Goal: Information Seeking & Learning: Find contact information

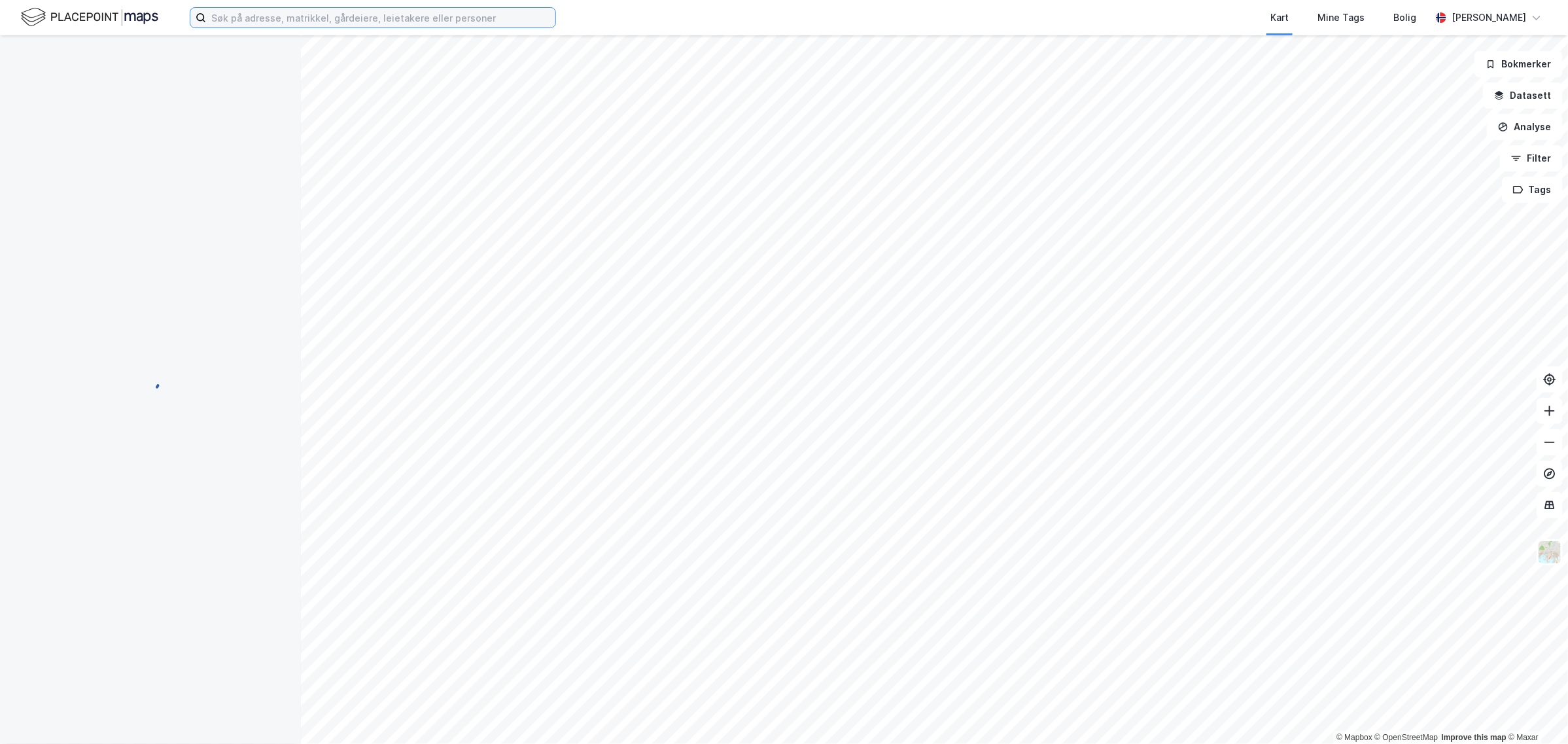
click at [246, 13] on input at bounding box center [380, 17] width 349 height 20
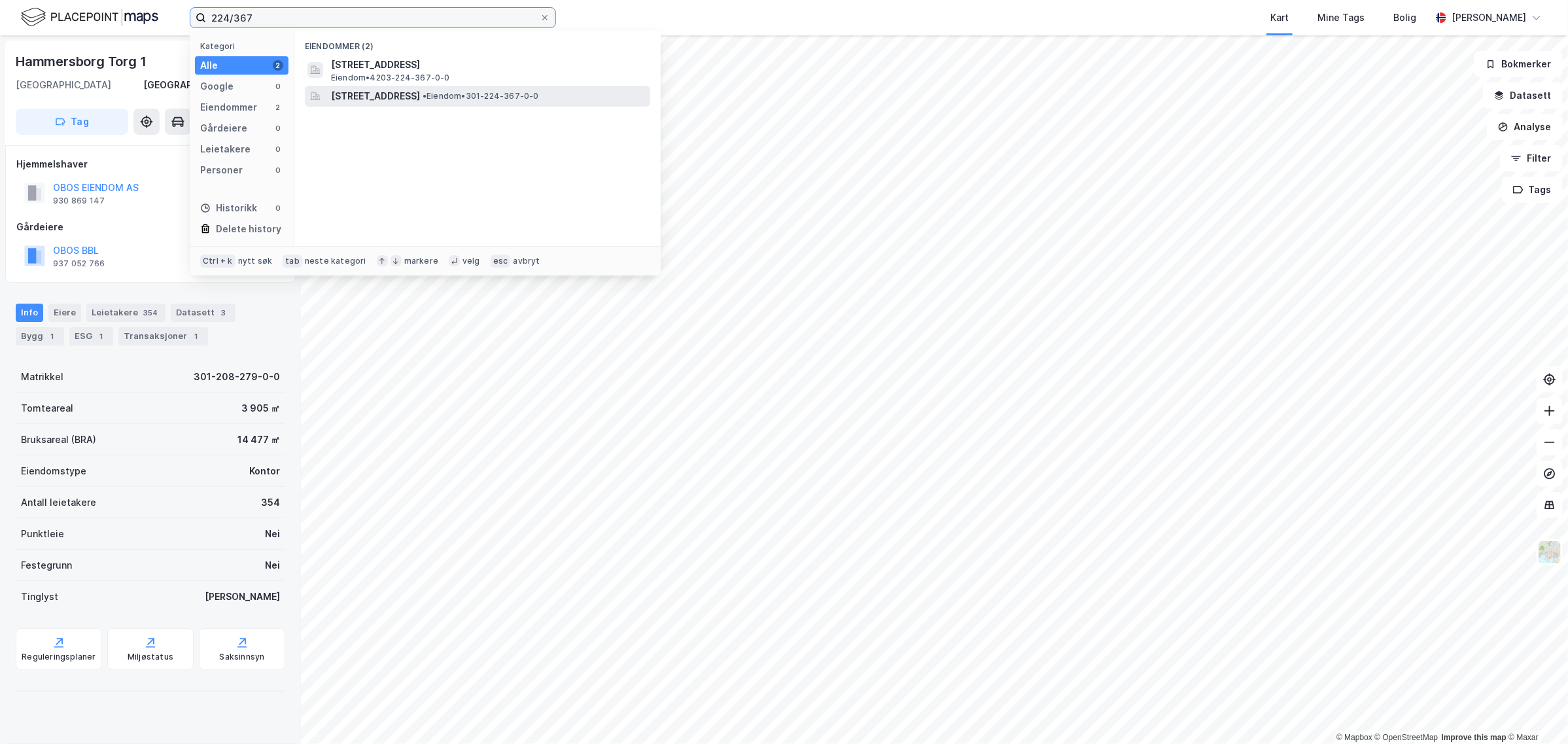
type input "224/367"
click at [397, 95] on span "[STREET_ADDRESS]" at bounding box center [375, 96] width 89 height 16
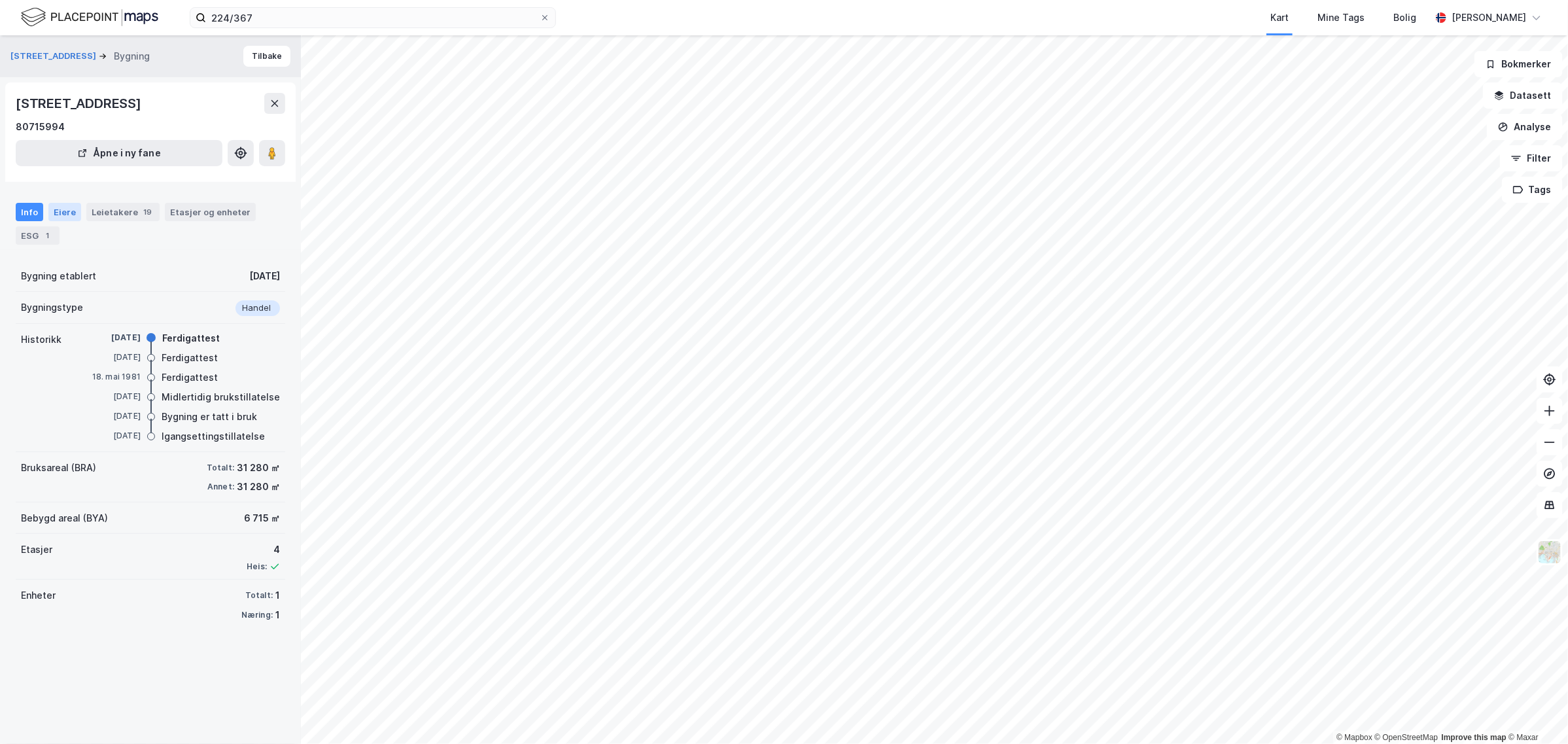
click at [66, 211] on div "Eiere" at bounding box center [65, 212] width 33 height 18
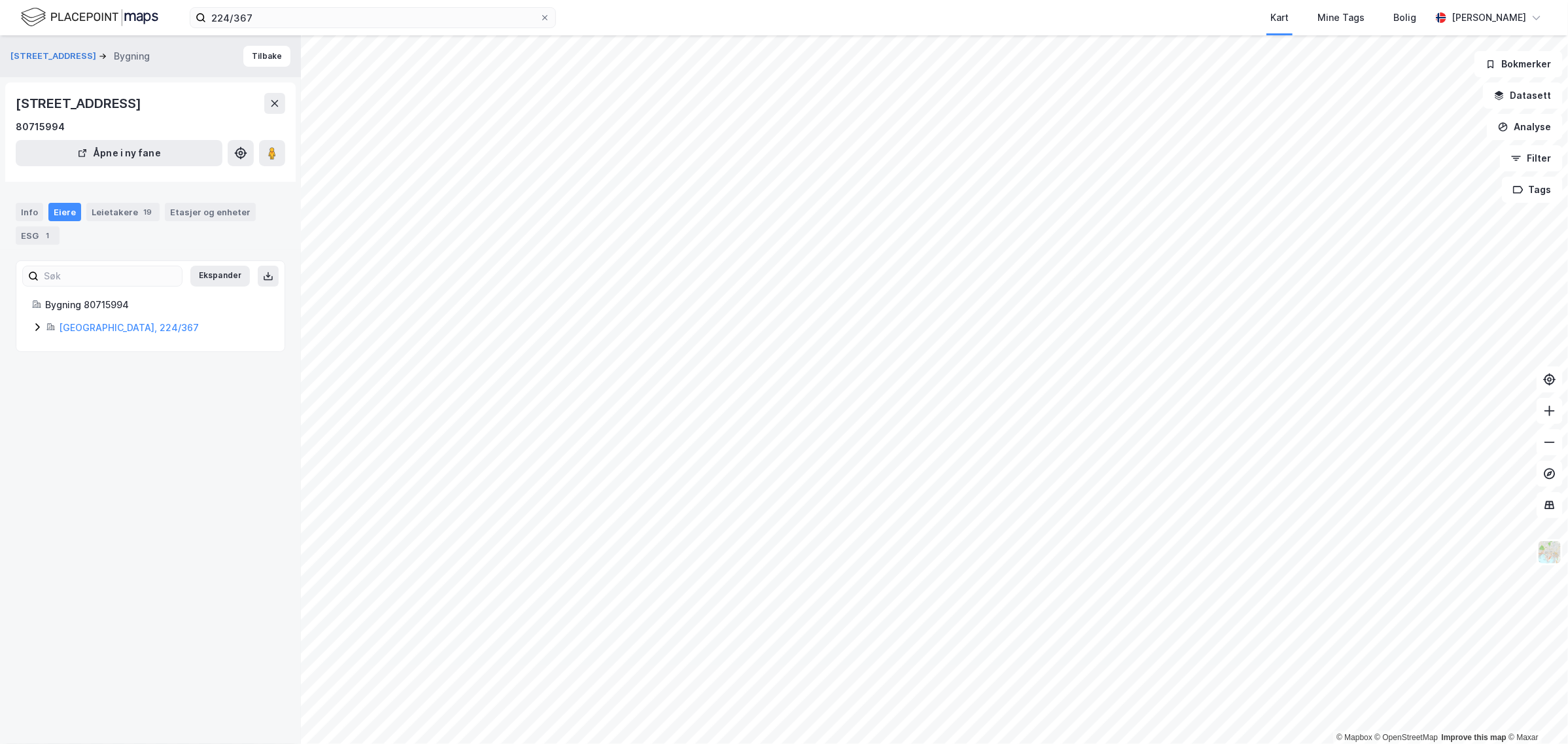
click at [64, 206] on div "Eiere" at bounding box center [65, 212] width 33 height 18
click at [33, 324] on icon at bounding box center [37, 327] width 10 height 10
